Goal: Use online tool/utility: Utilize a website feature to perform a specific function

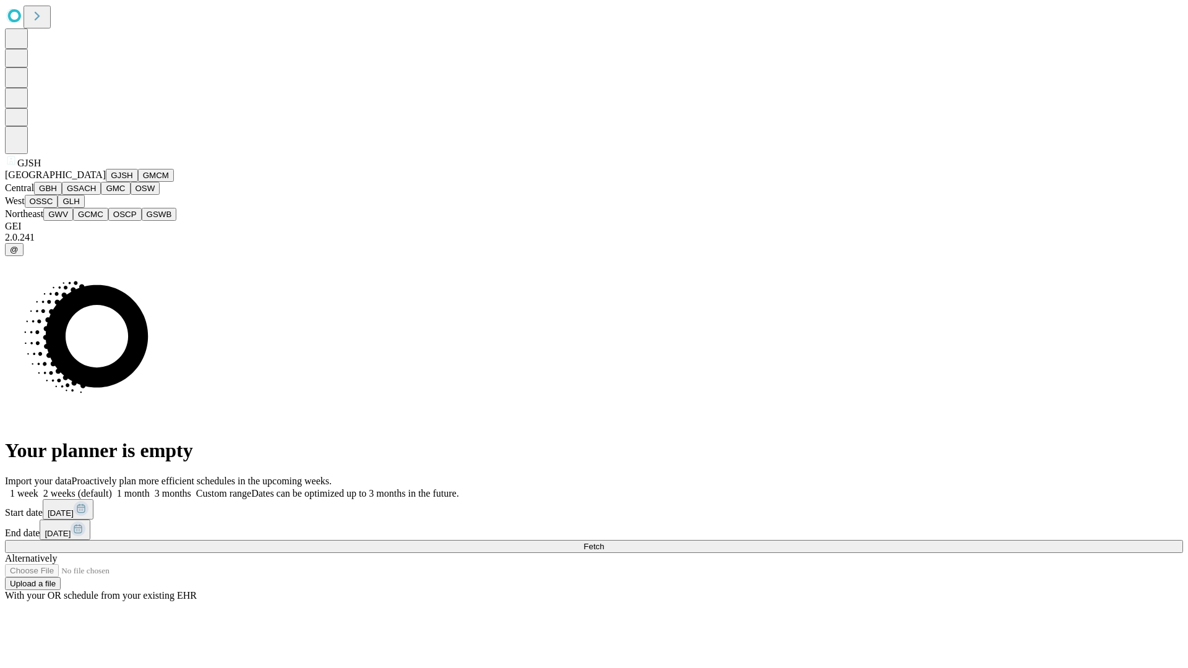
click at [106, 182] on button "GJSH" at bounding box center [122, 175] width 32 height 13
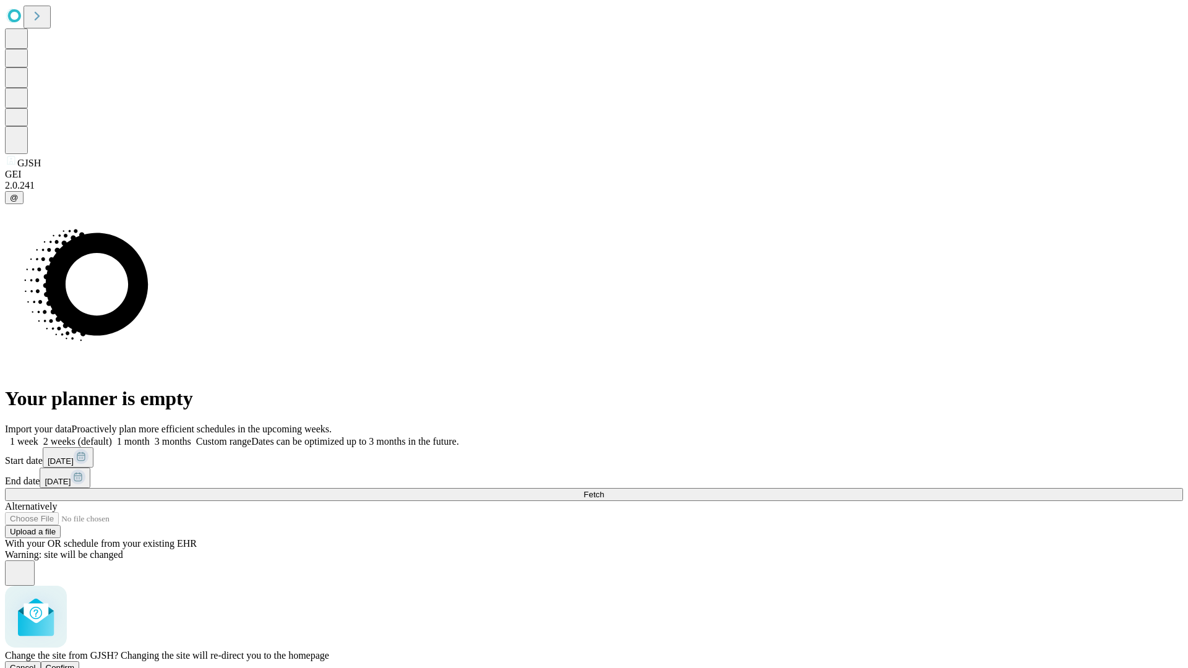
click at [75, 663] on span "Confirm" at bounding box center [60, 667] width 29 height 9
click at [112, 436] on label "2 weeks (default)" at bounding box center [75, 441] width 74 height 11
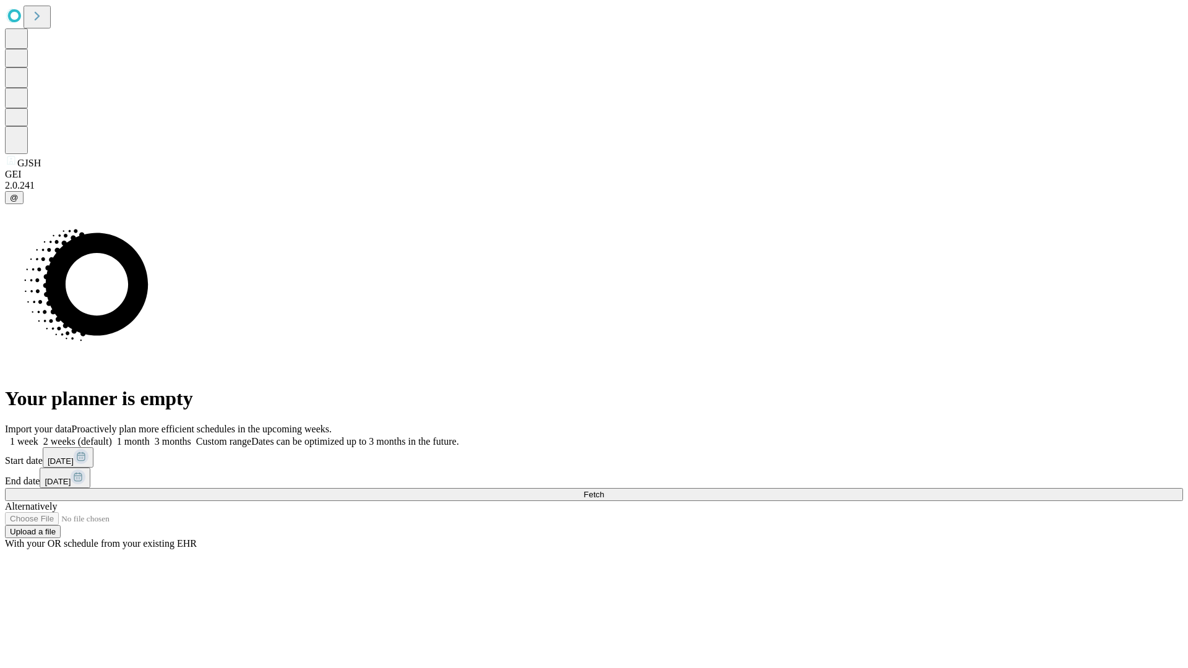
click at [604, 490] on span "Fetch" at bounding box center [593, 494] width 20 height 9
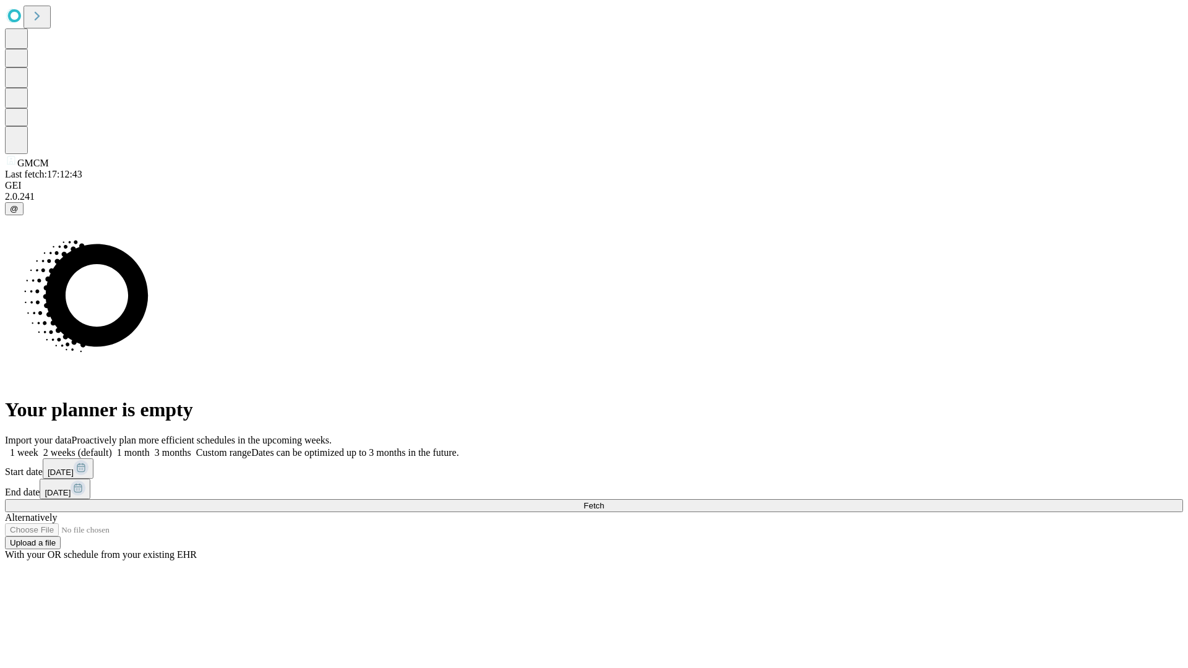
click at [112, 447] on label "2 weeks (default)" at bounding box center [75, 452] width 74 height 11
click at [604, 501] on span "Fetch" at bounding box center [593, 505] width 20 height 9
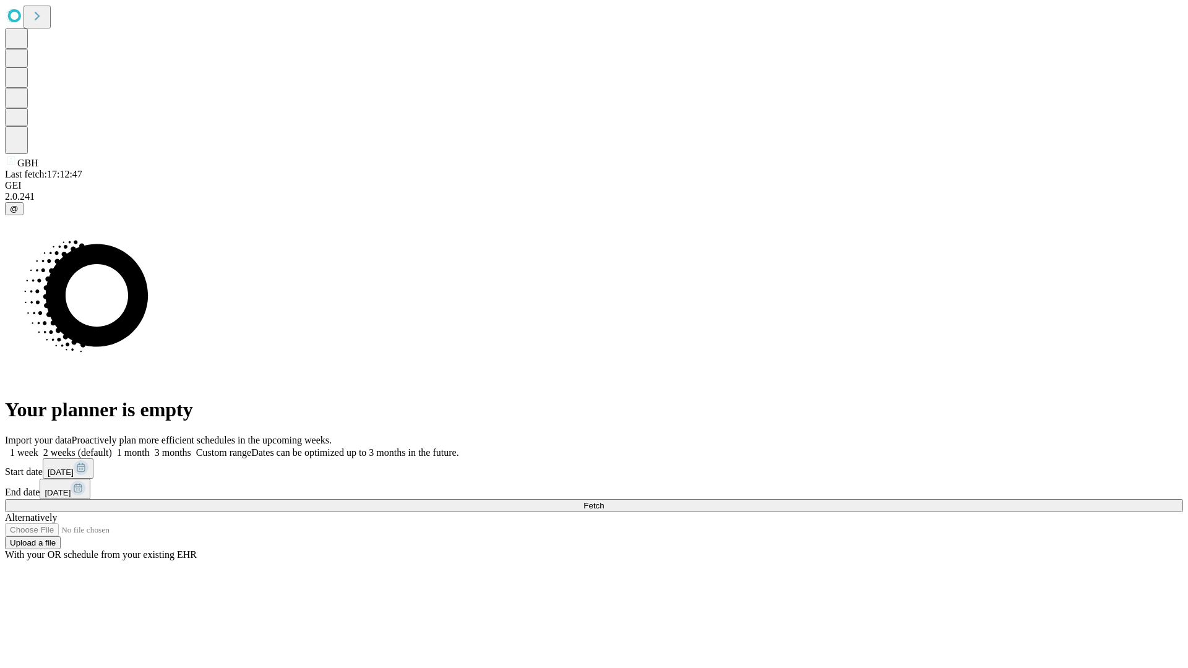
click at [112, 447] on label "2 weeks (default)" at bounding box center [75, 452] width 74 height 11
click at [604, 501] on span "Fetch" at bounding box center [593, 505] width 20 height 9
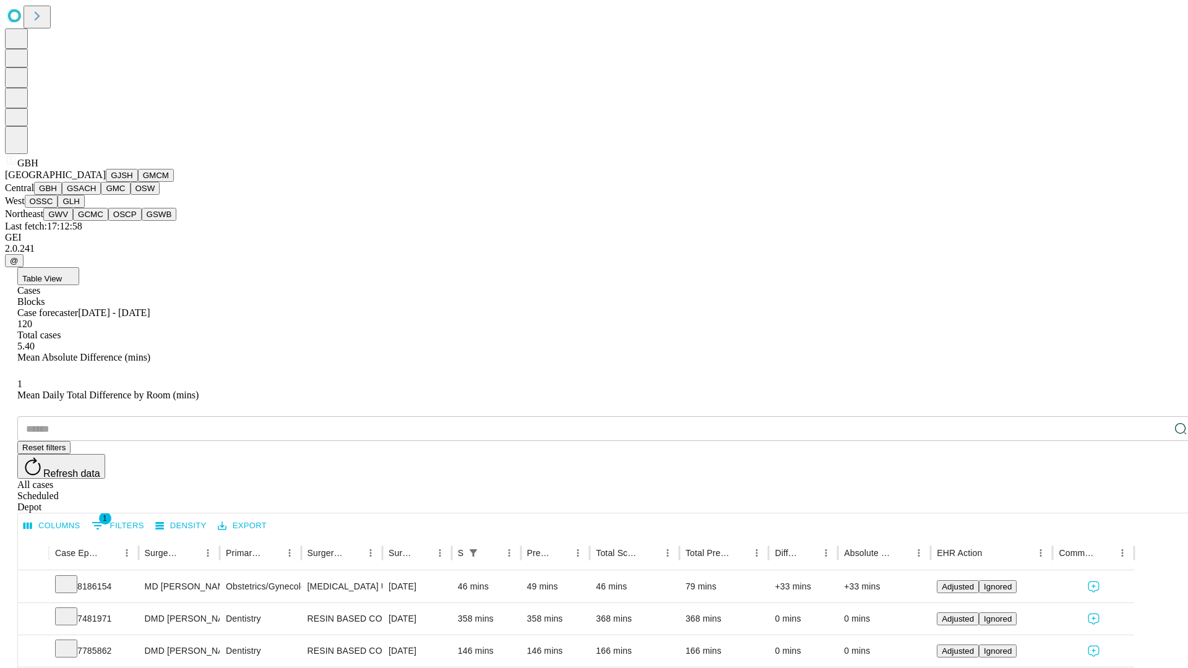
click at [96, 195] on button "GSACH" at bounding box center [81, 188] width 39 height 13
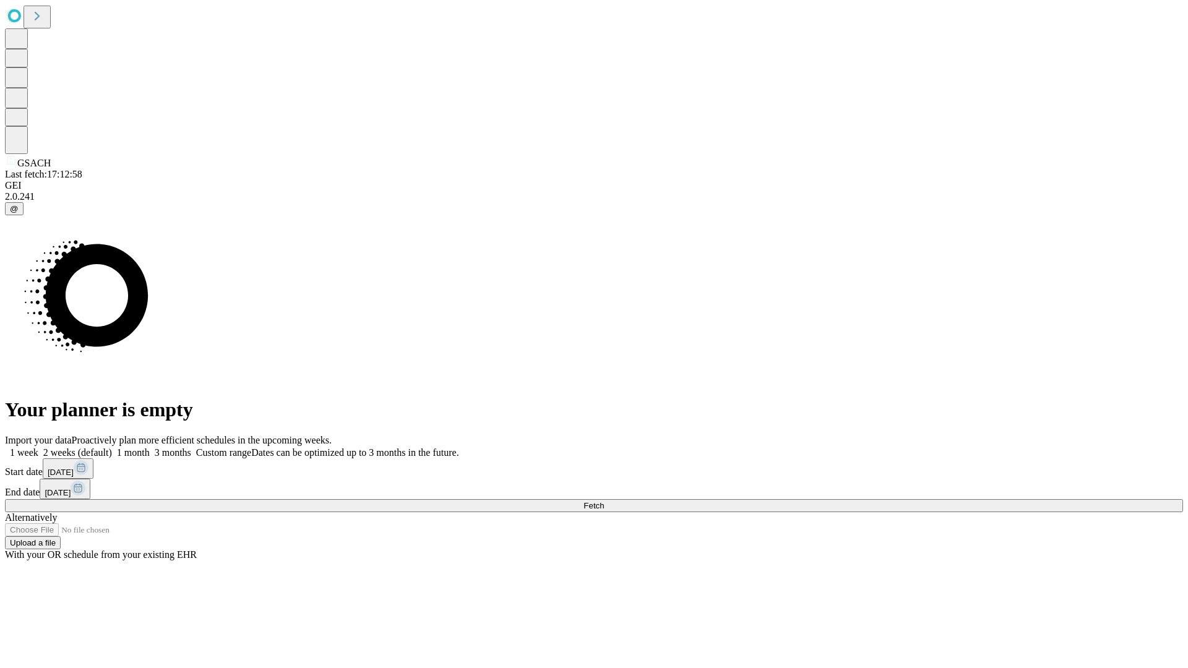
click at [112, 447] on label "2 weeks (default)" at bounding box center [75, 452] width 74 height 11
click at [604, 501] on span "Fetch" at bounding box center [593, 505] width 20 height 9
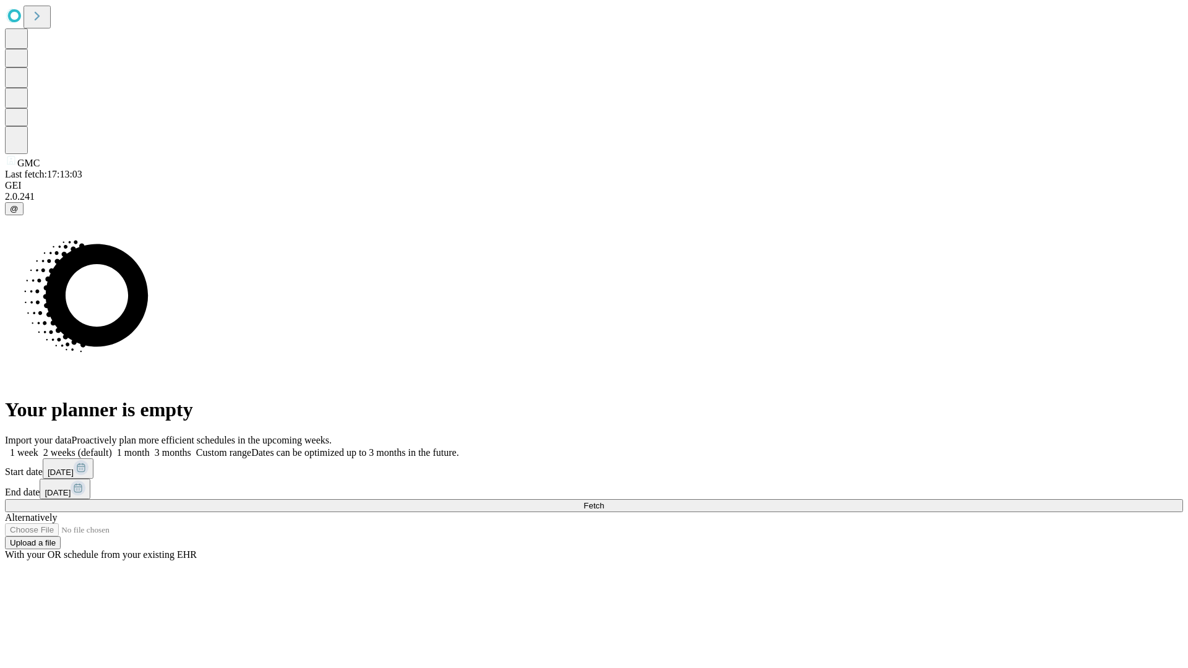
click at [112, 447] on label "2 weeks (default)" at bounding box center [75, 452] width 74 height 11
click at [604, 501] on span "Fetch" at bounding box center [593, 505] width 20 height 9
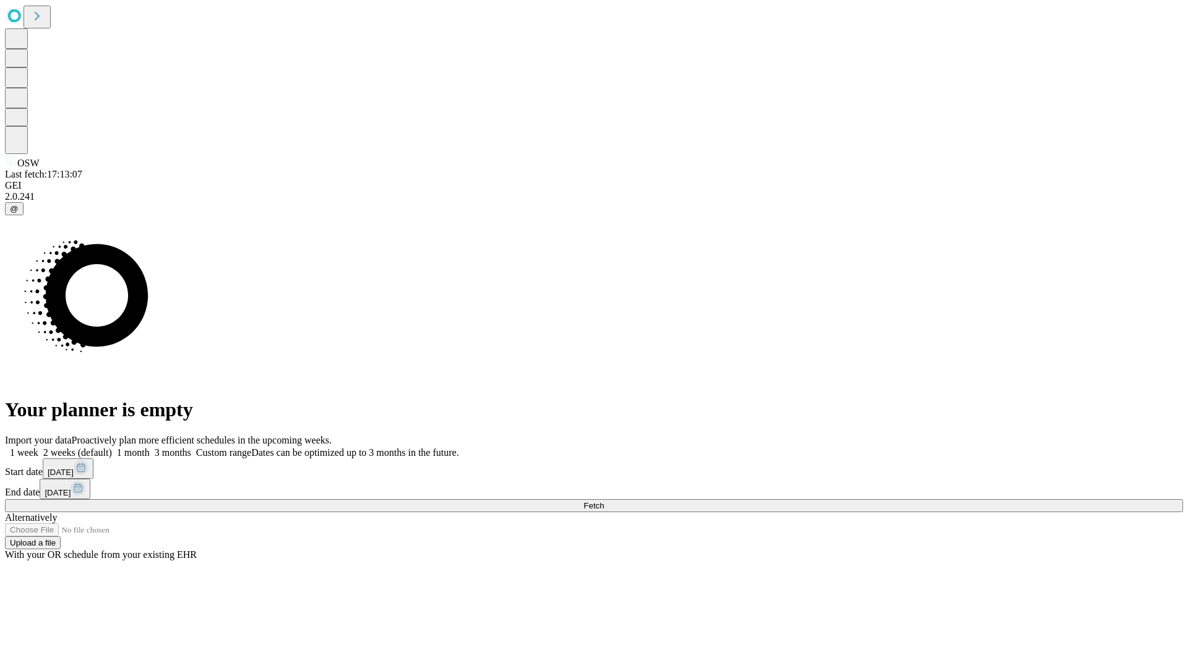
click at [112, 447] on label "2 weeks (default)" at bounding box center [75, 452] width 74 height 11
click at [604, 501] on span "Fetch" at bounding box center [593, 505] width 20 height 9
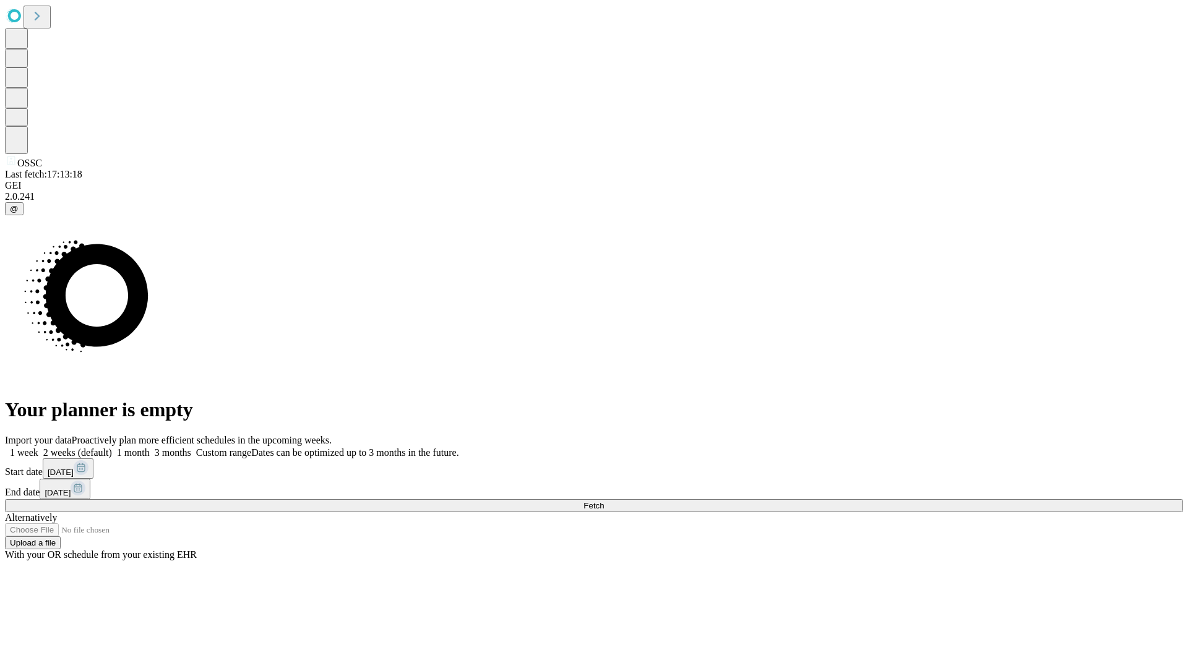
click at [604, 501] on span "Fetch" at bounding box center [593, 505] width 20 height 9
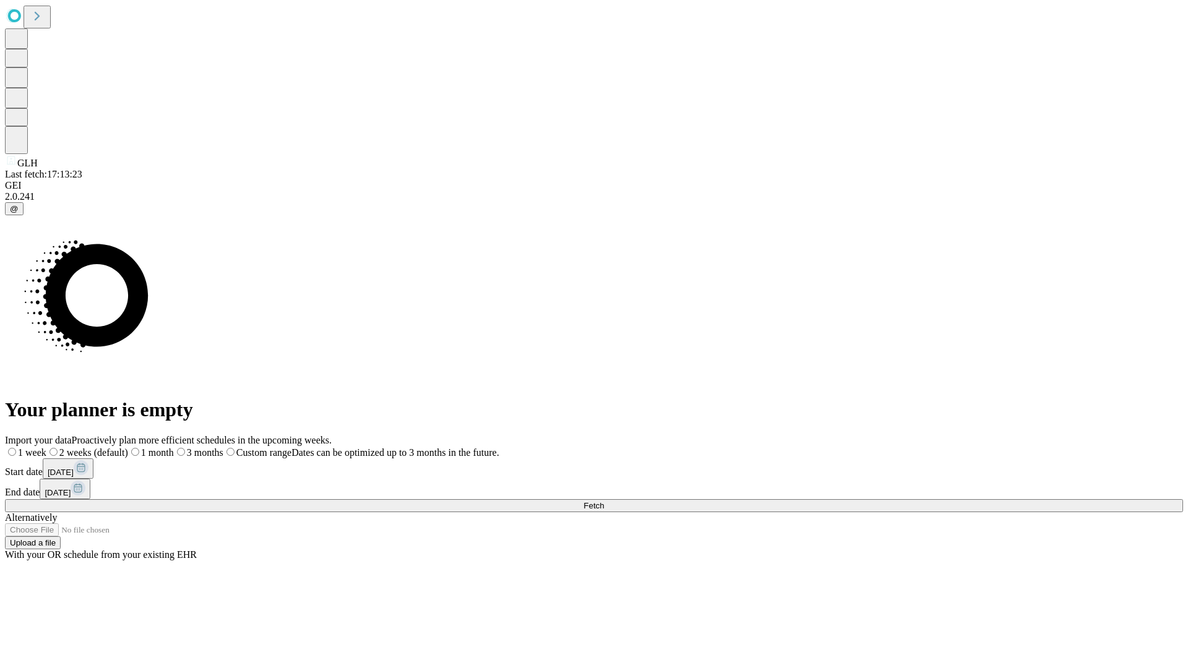
click at [128, 447] on label "2 weeks (default)" at bounding box center [87, 452] width 82 height 11
click at [604, 501] on span "Fetch" at bounding box center [593, 505] width 20 height 9
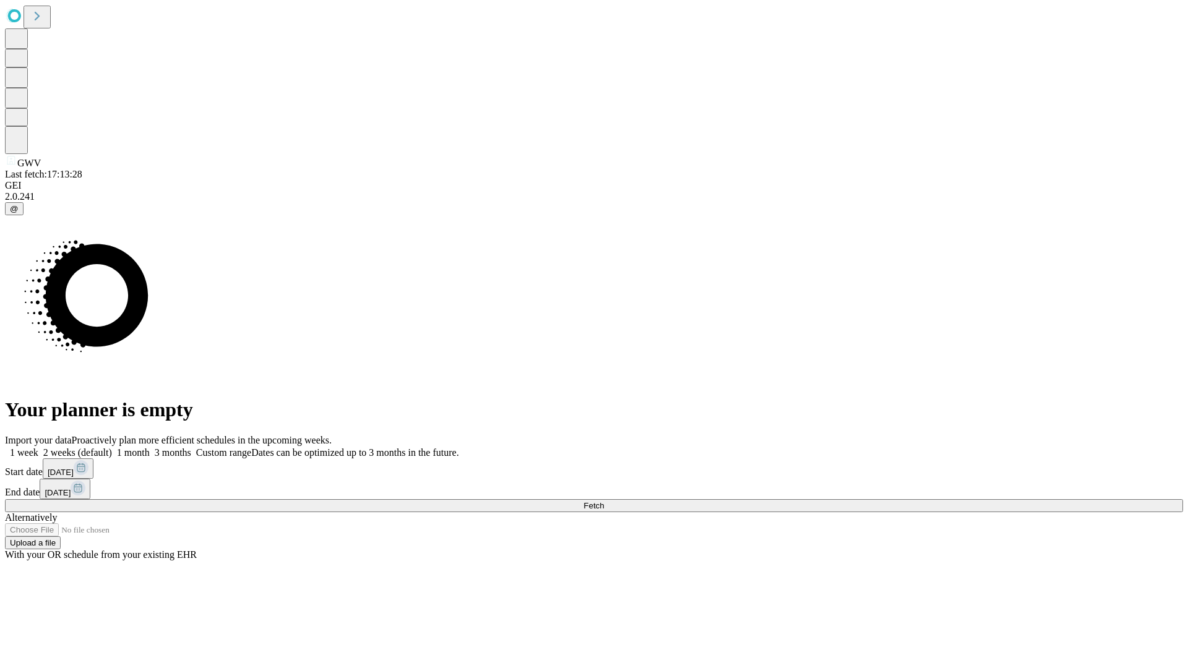
click at [112, 447] on label "2 weeks (default)" at bounding box center [75, 452] width 74 height 11
click at [604, 501] on span "Fetch" at bounding box center [593, 505] width 20 height 9
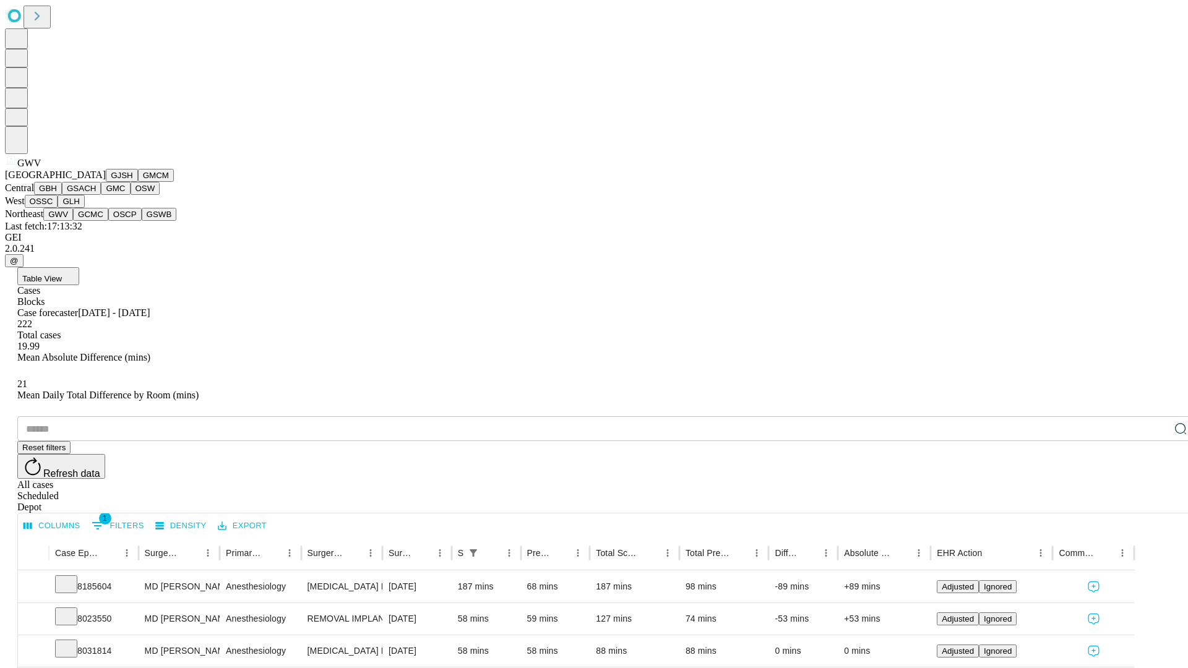
click at [96, 221] on button "GCMC" at bounding box center [90, 214] width 35 height 13
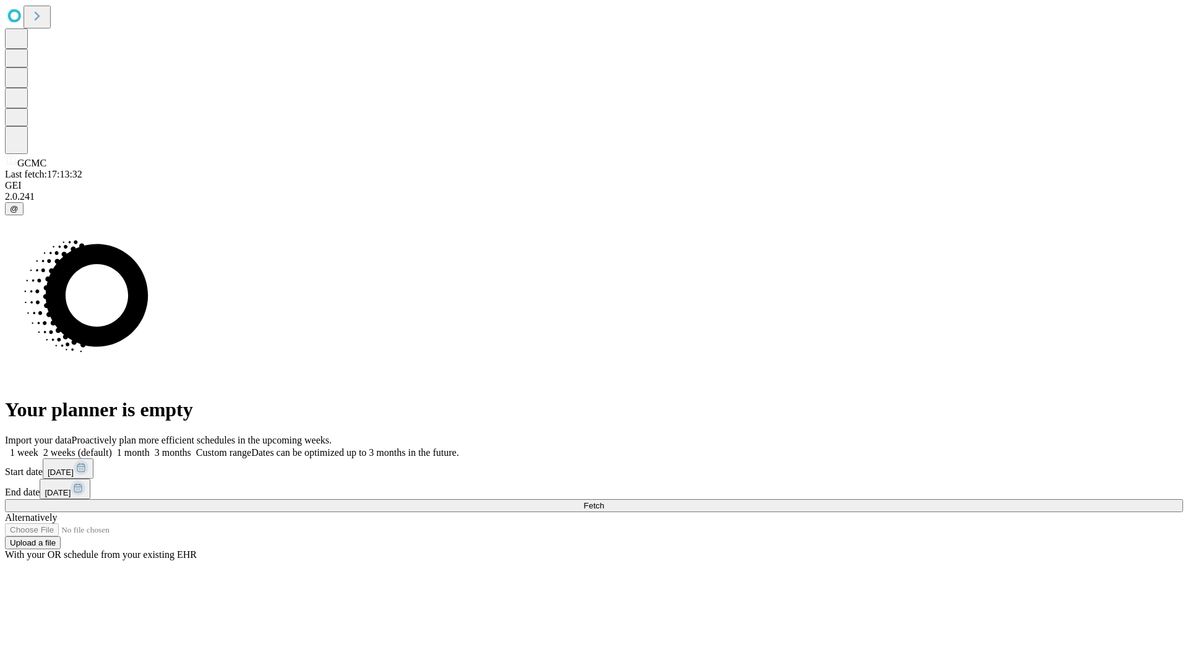
click at [112, 447] on label "2 weeks (default)" at bounding box center [75, 452] width 74 height 11
click at [604, 501] on span "Fetch" at bounding box center [593, 505] width 20 height 9
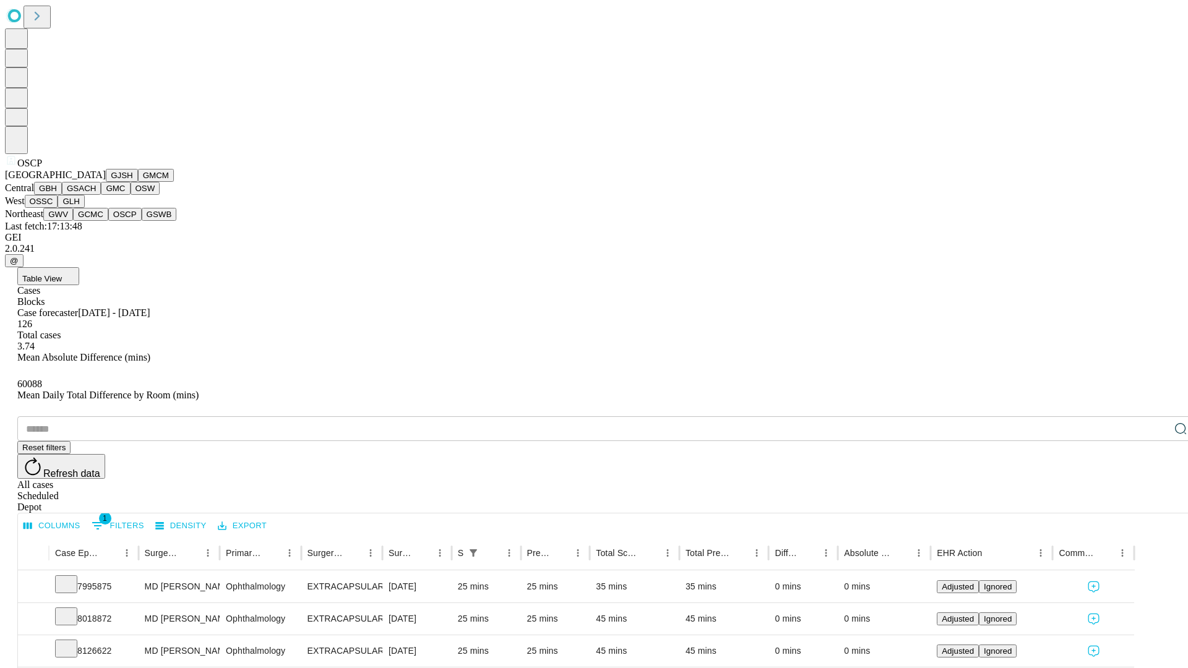
click at [142, 221] on button "GSWB" at bounding box center [159, 214] width 35 height 13
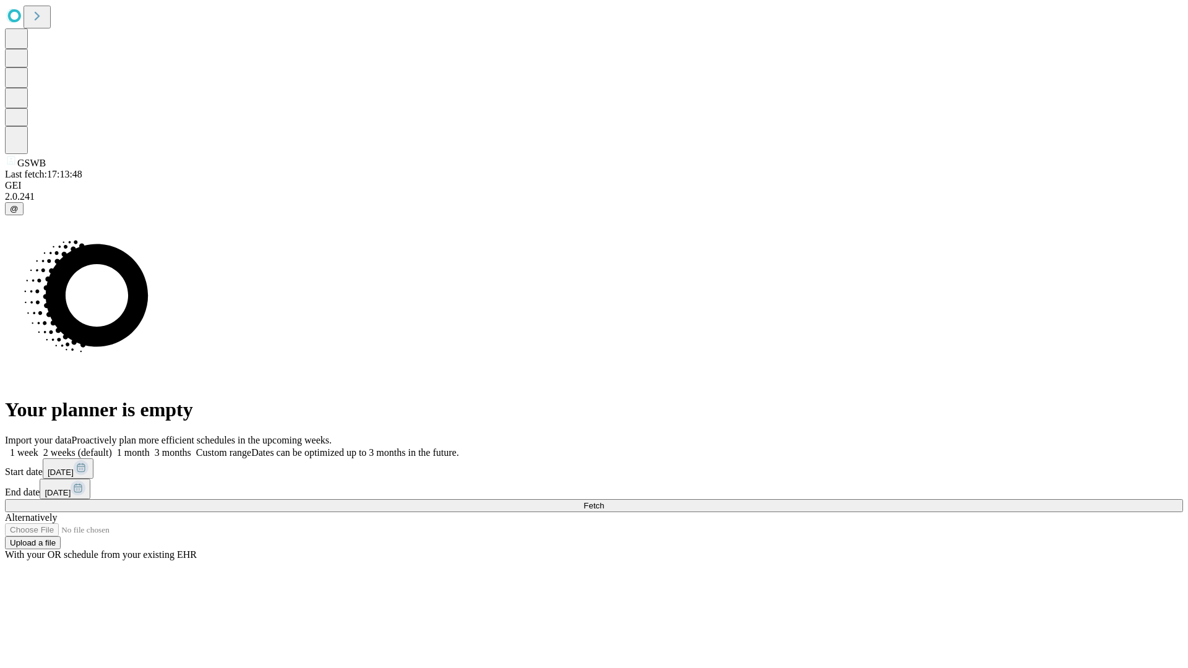
click at [112, 447] on label "2 weeks (default)" at bounding box center [75, 452] width 74 height 11
click at [604, 501] on span "Fetch" at bounding box center [593, 505] width 20 height 9
